Goal: Information Seeking & Learning: Obtain resource

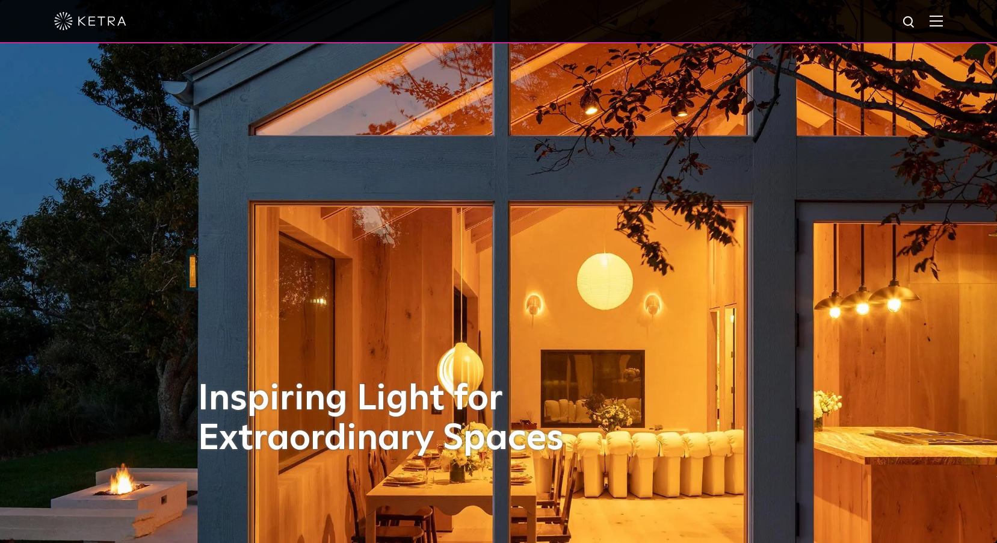
click at [943, 23] on img at bounding box center [935, 20] width 13 height 11
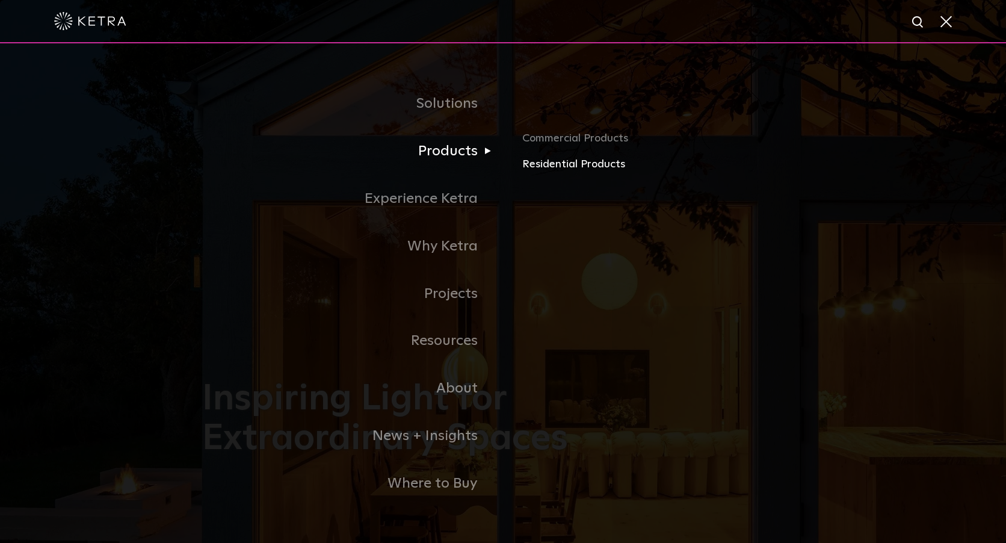
click at [535, 164] on link "Residential Products" at bounding box center [662, 164] width 281 height 17
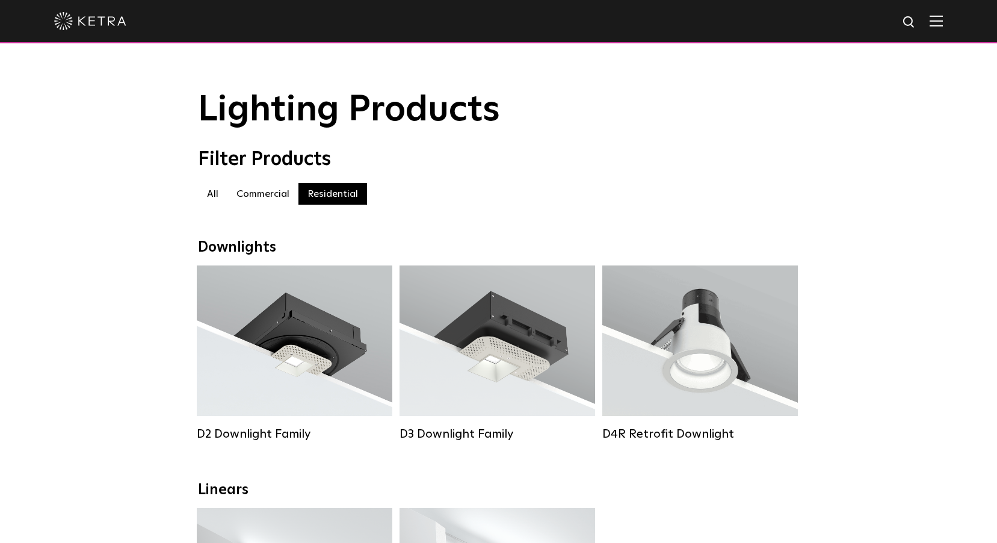
click at [943, 34] on div at bounding box center [498, 21] width 888 height 42
click at [943, 19] on img at bounding box center [935, 20] width 13 height 11
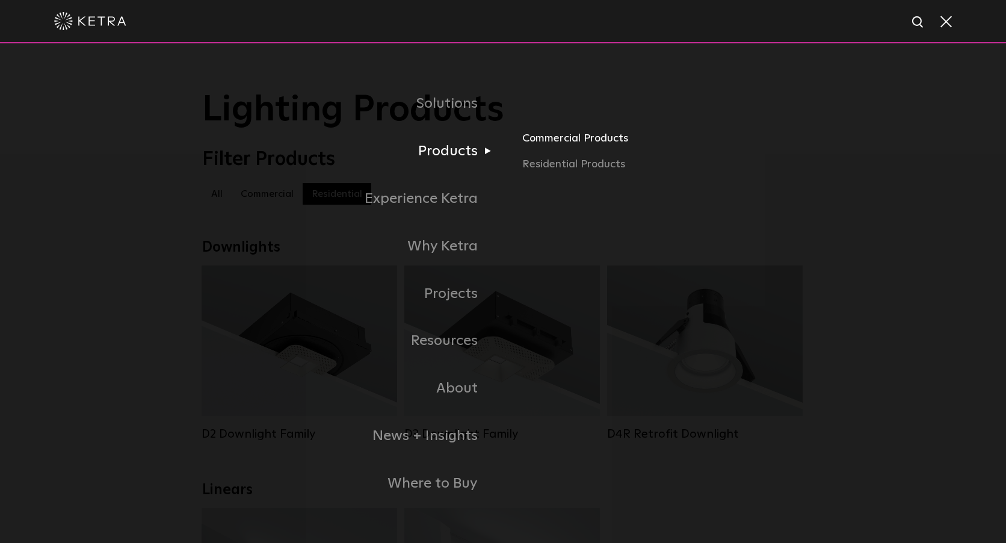
click at [541, 141] on link "Commercial Products" at bounding box center [662, 142] width 281 height 26
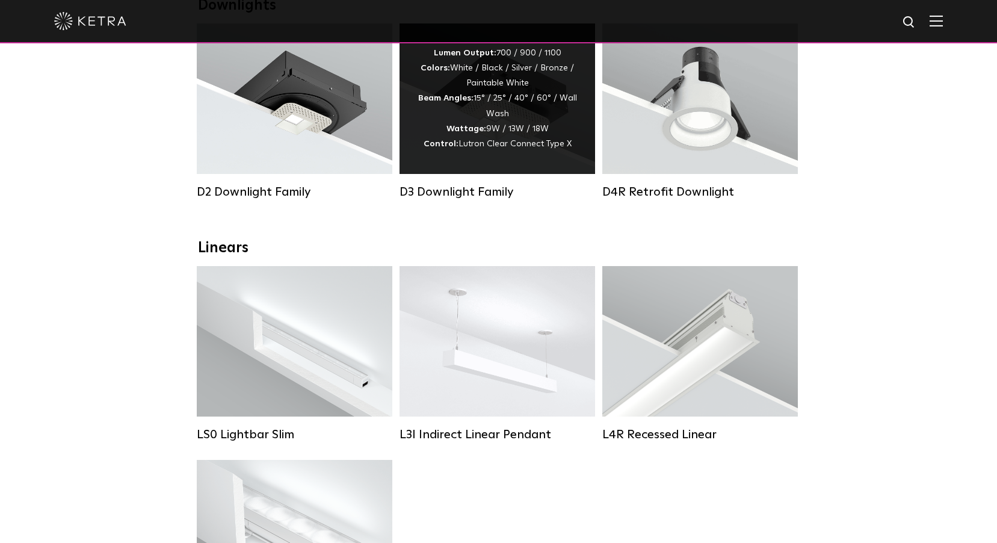
scroll to position [301, 0]
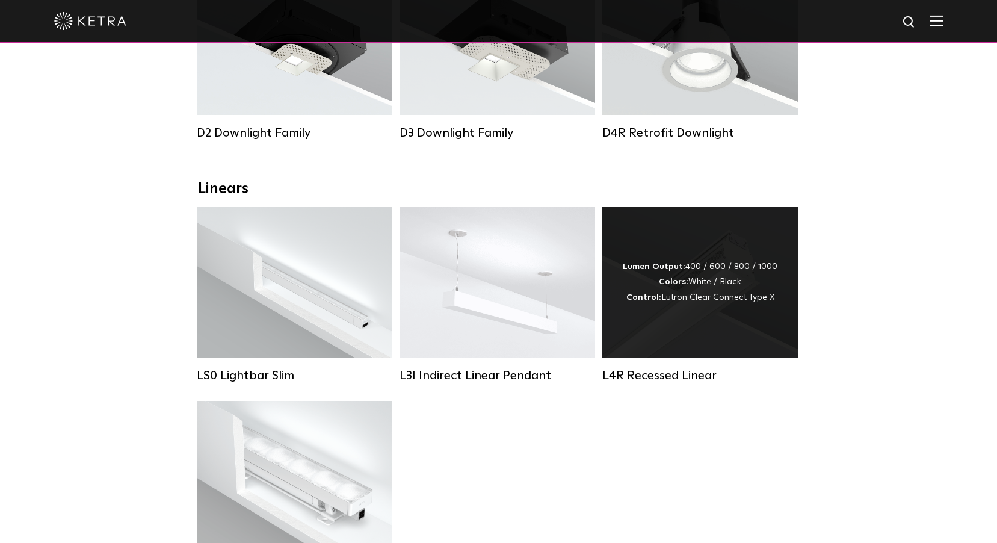
click at [711, 357] on div "Lumen Output: 400 / 600 / 800 / 1000 Colors: White / Black Control: Lutron Clea…" at bounding box center [699, 282] width 195 height 150
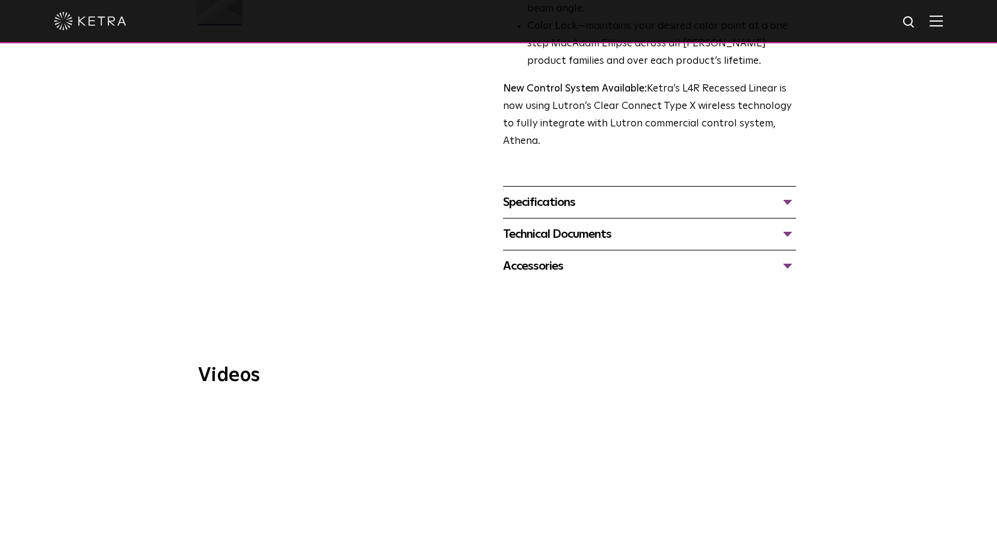
scroll to position [421, 0]
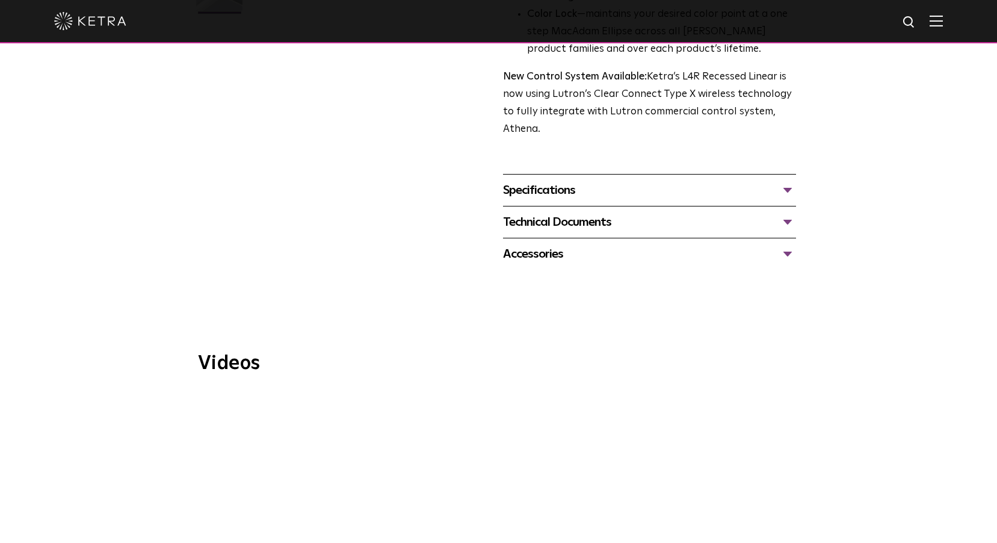
click at [577, 214] on div "Technical Documents" at bounding box center [649, 221] width 293 height 19
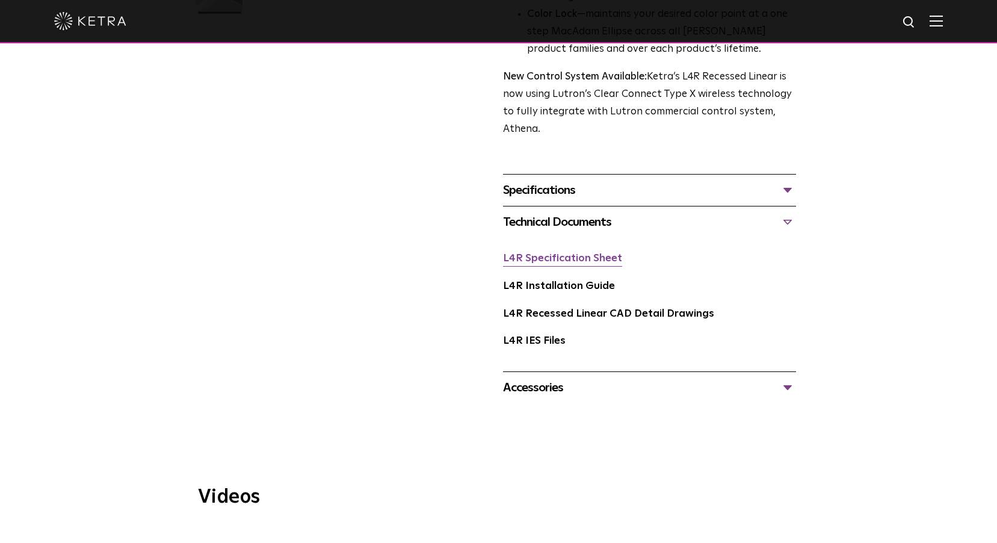
click at [568, 260] on link "L4R Specification Sheet" at bounding box center [562, 258] width 119 height 10
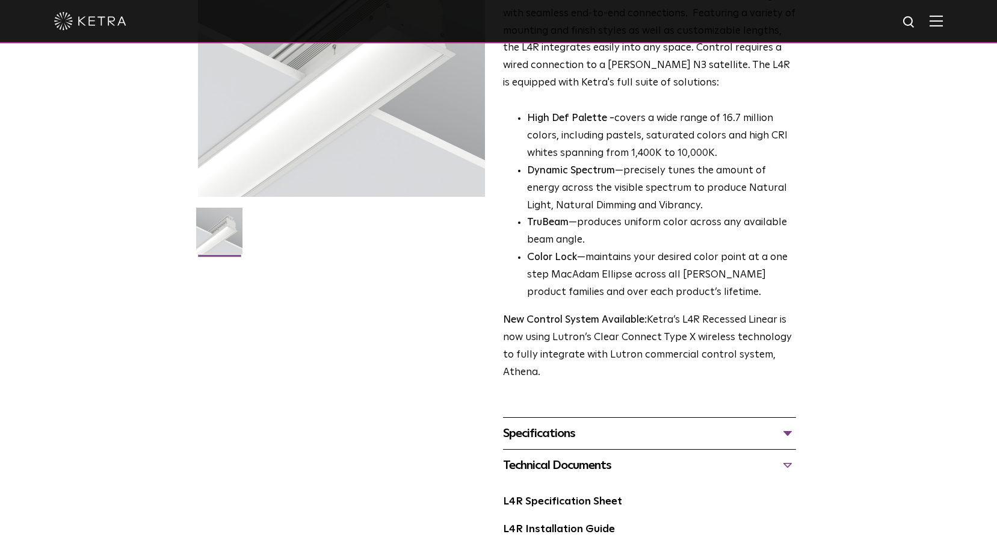
scroll to position [0, 0]
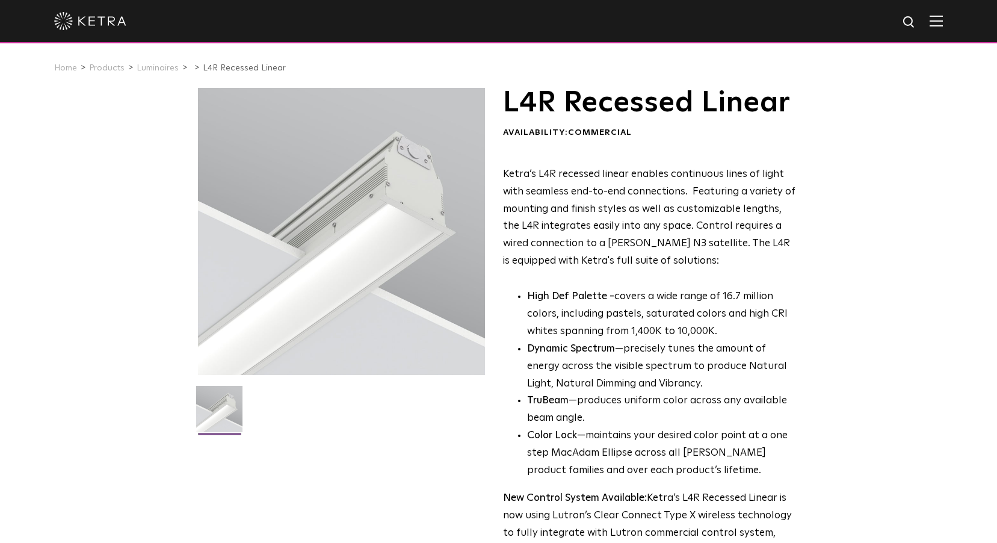
click at [943, 26] on img at bounding box center [935, 20] width 13 height 11
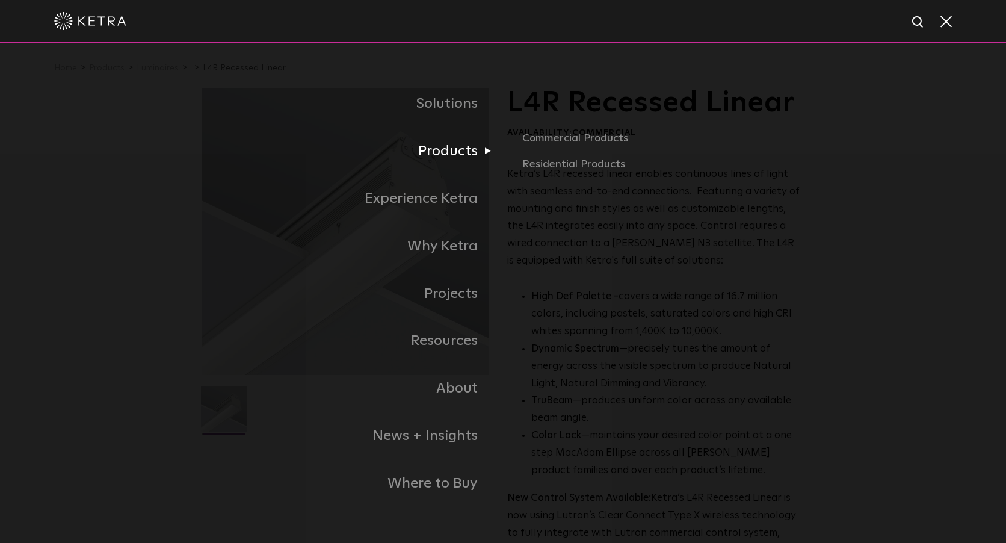
click at [466, 151] on link "Products" at bounding box center [352, 152] width 301 height 48
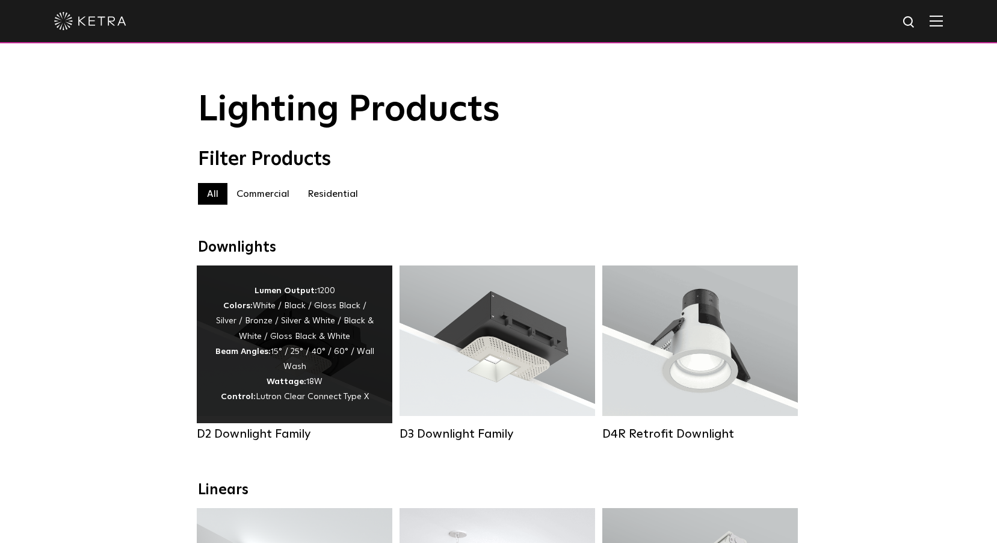
click at [314, 369] on div "Lumen Output: 1200 Colors: White / Black / Gloss Black / Silver / Bronze / Silv…" at bounding box center [294, 344] width 159 height 122
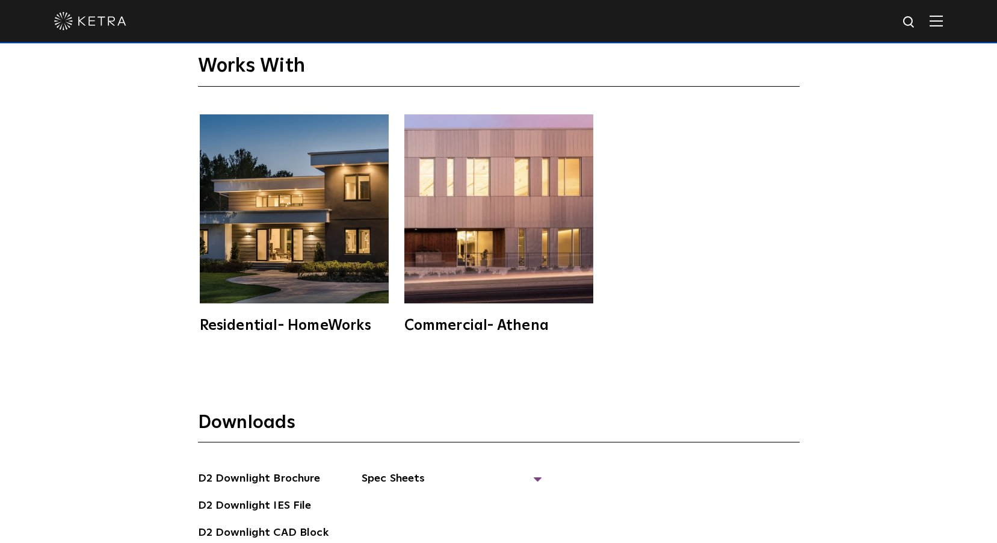
scroll to position [3248, 0]
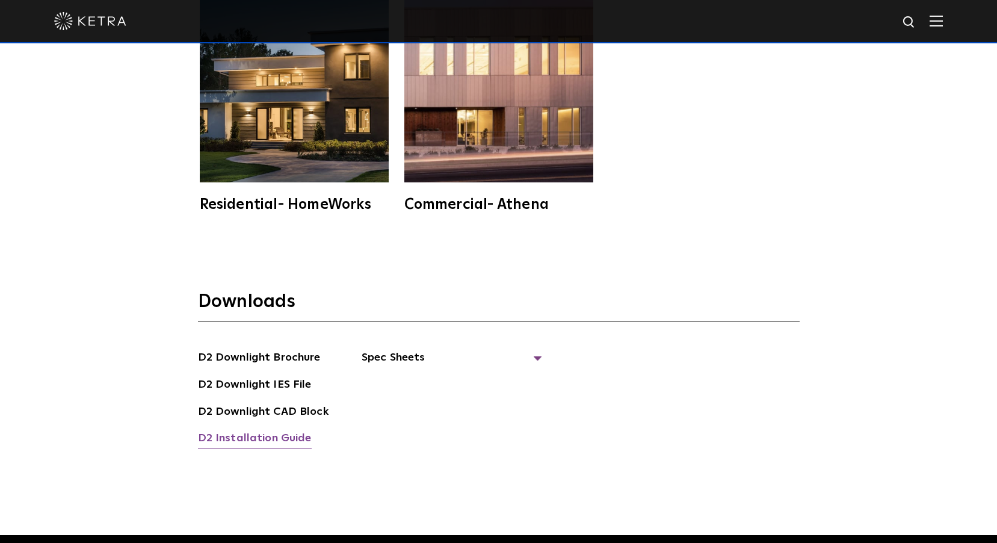
click at [283, 429] on link "D2 Installation Guide" at bounding box center [255, 438] width 114 height 19
click at [943, 21] on img at bounding box center [935, 20] width 13 height 11
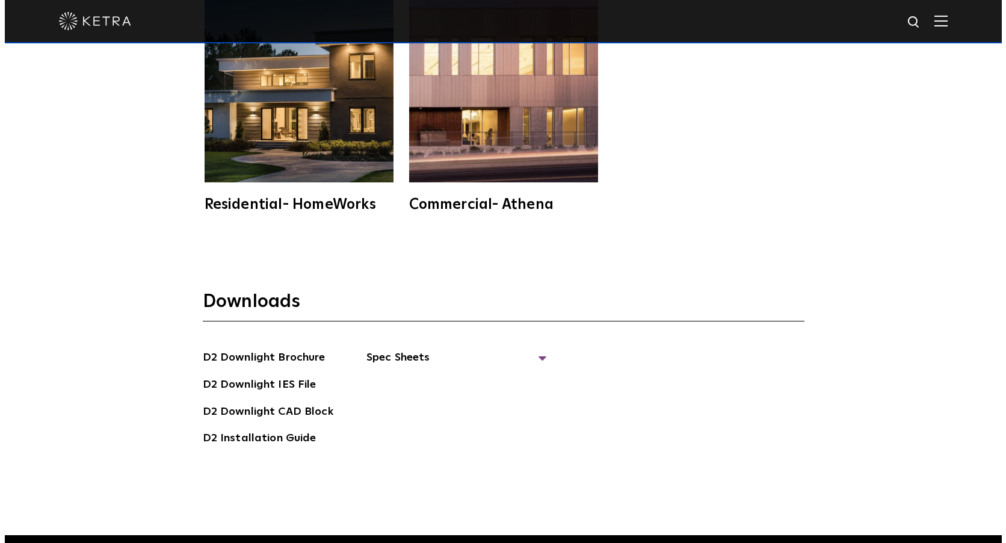
scroll to position [3253, 0]
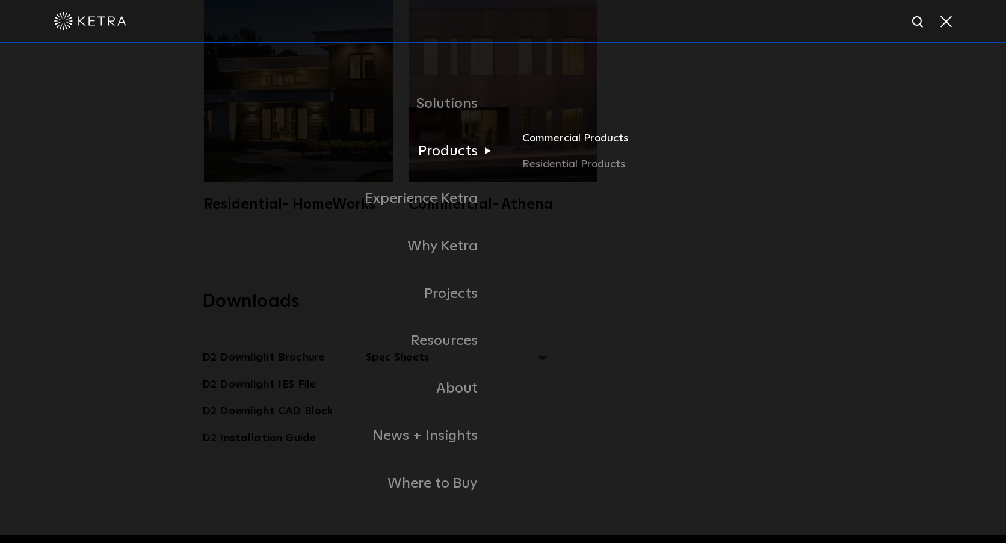
click at [546, 137] on link "Commercial Products" at bounding box center [662, 142] width 281 height 26
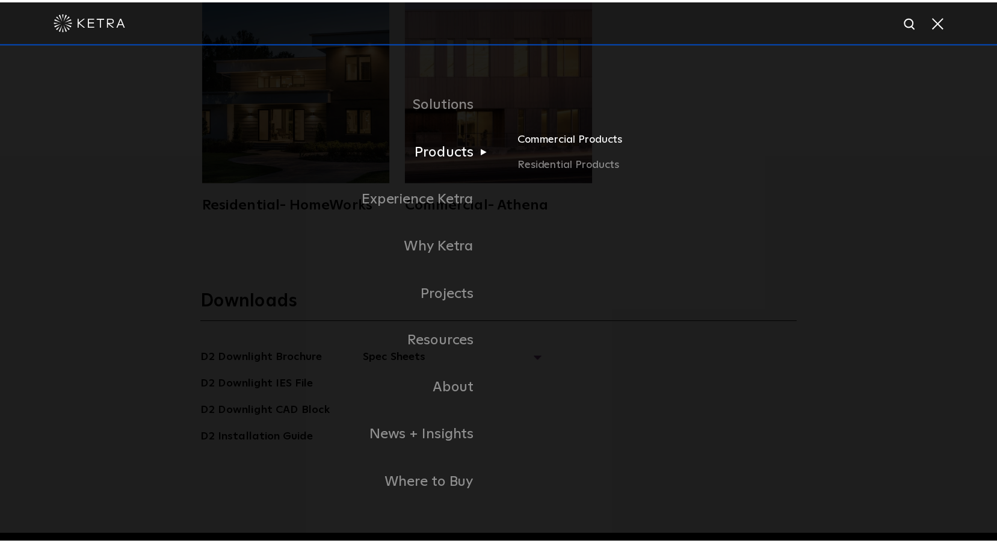
scroll to position [3248, 0]
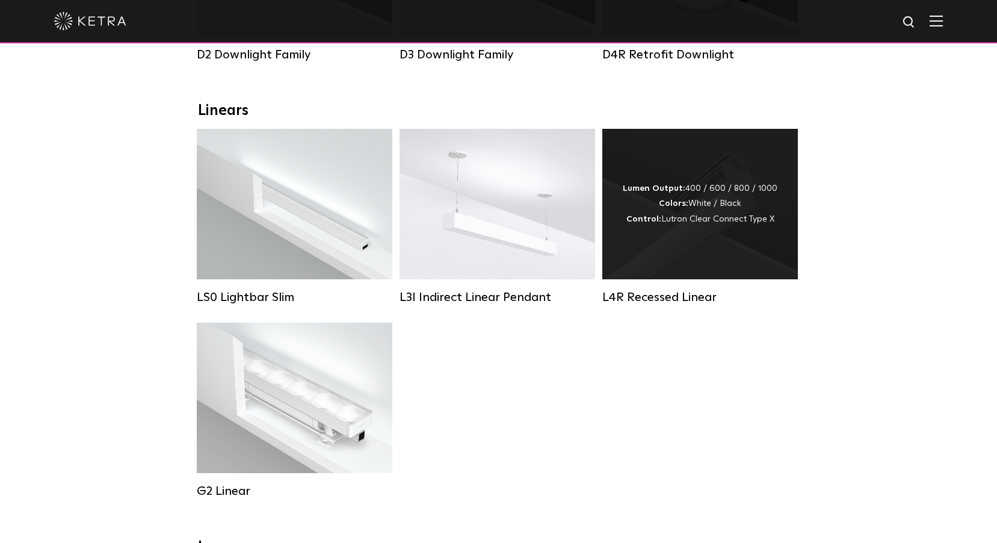
scroll to position [421, 0]
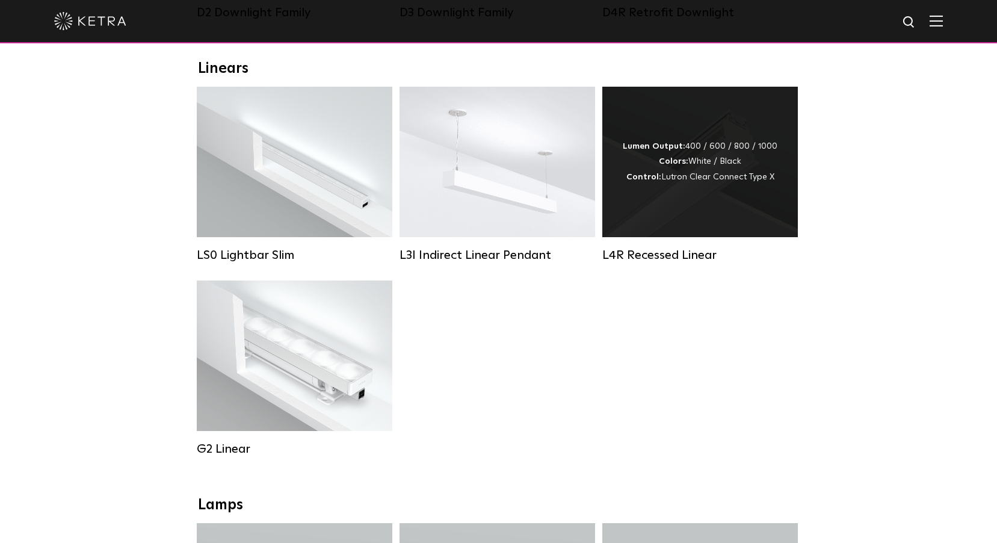
click at [642, 233] on div "Lumen Output: 400 / 600 / 800 / 1000 Colors: White / Black Control: Lutron Clea…" at bounding box center [699, 162] width 195 height 150
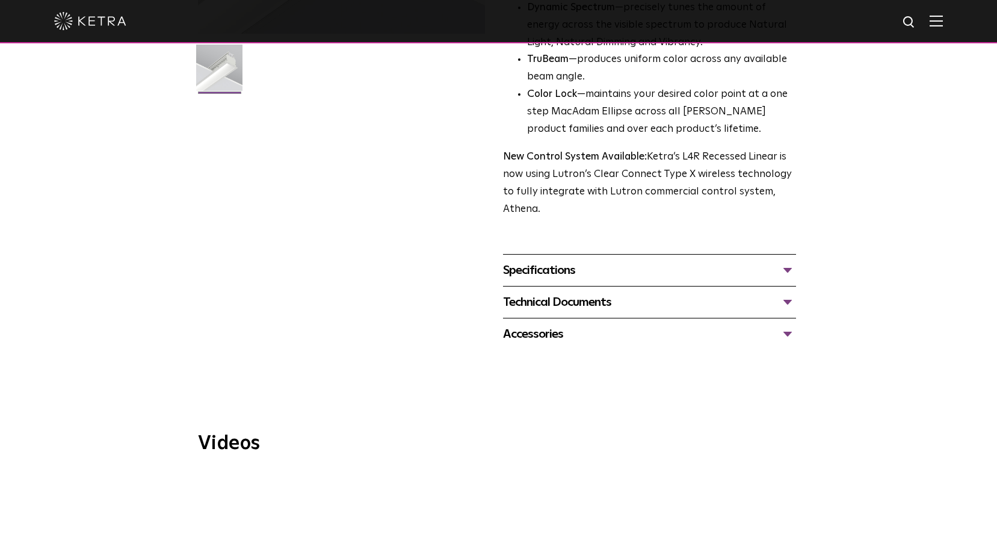
scroll to position [361, 0]
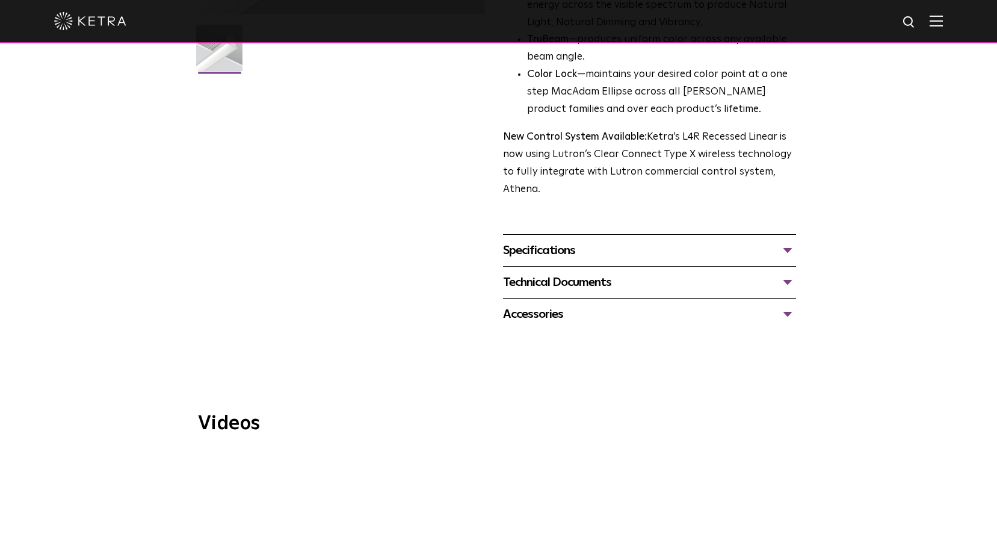
click at [556, 283] on div "Technical Documents" at bounding box center [649, 281] width 293 height 19
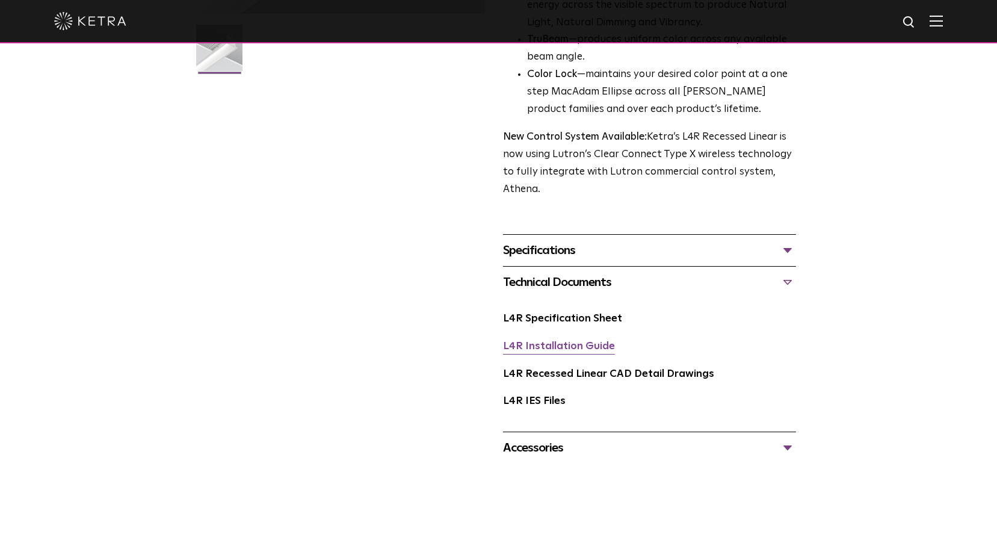
click at [560, 343] on link "L4R Installation Guide" at bounding box center [559, 346] width 112 height 10
